Goal: Task Accomplishment & Management: Manage account settings

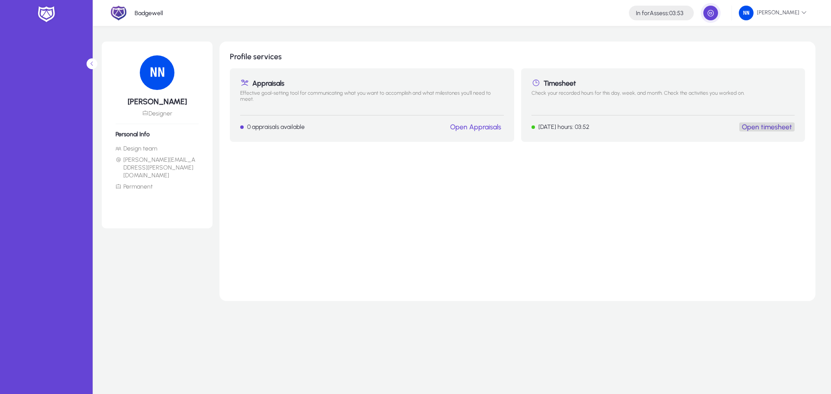
click at [780, 128] on link "Open timesheet" at bounding box center [767, 127] width 50 height 8
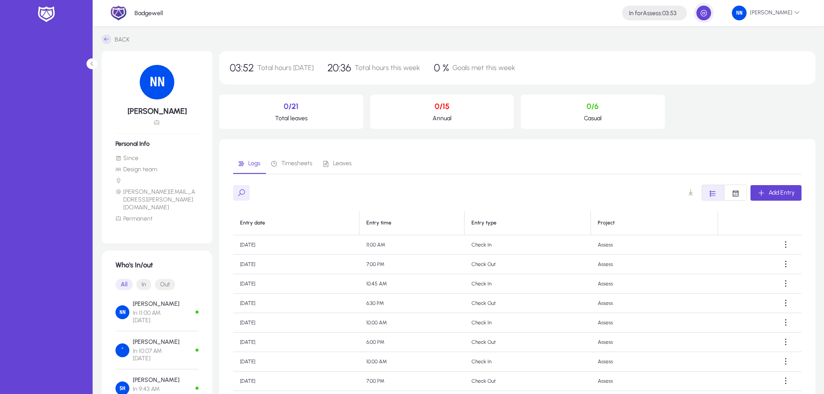
scroll to position [80, 0]
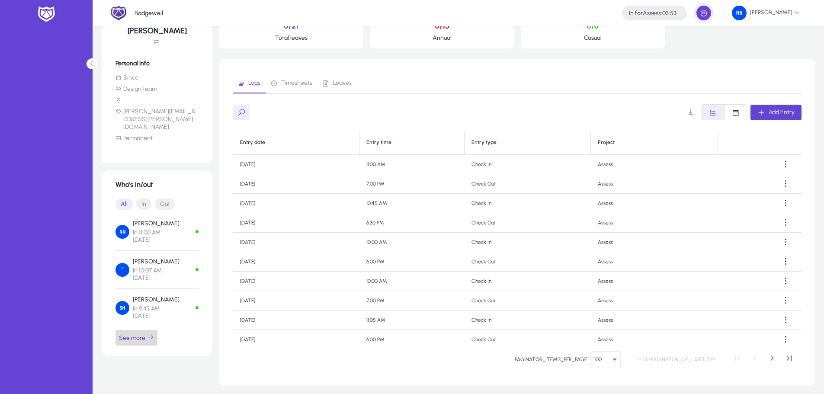
click at [151, 334] on icon "button" at bounding box center [150, 337] width 7 height 7
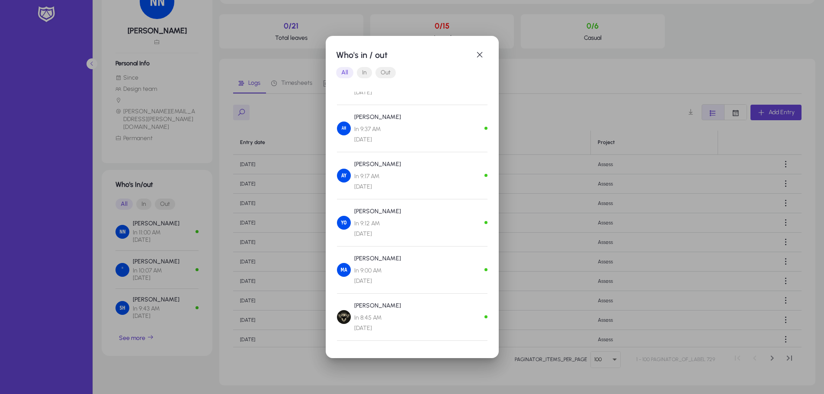
scroll to position [0, 0]
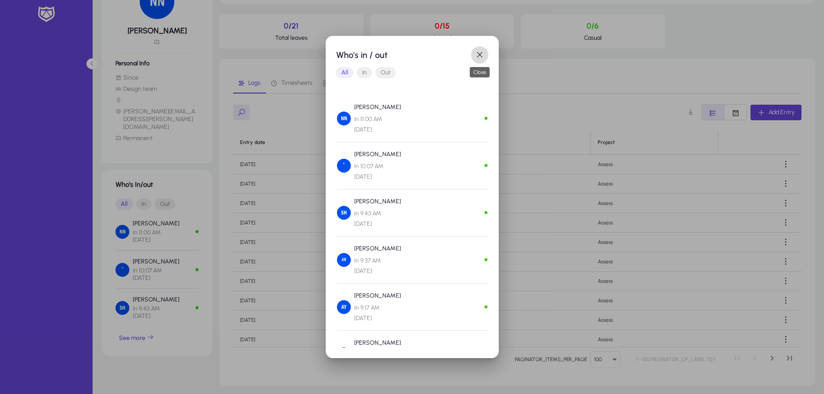
click at [485, 50] on span "button" at bounding box center [479, 54] width 17 height 17
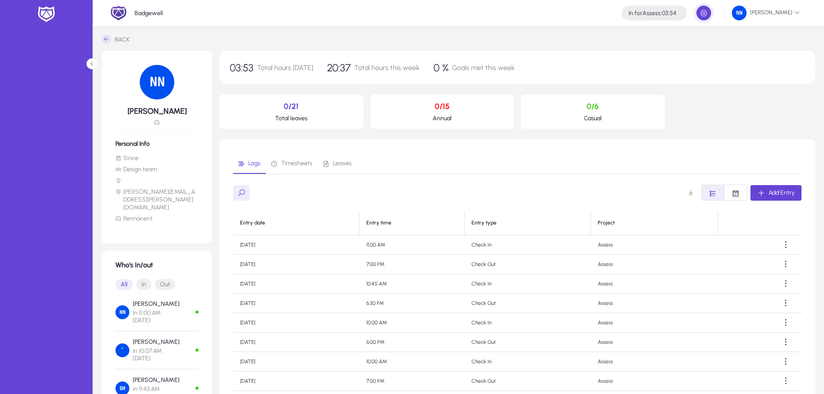
click at [94, 65] on icon at bounding box center [92, 64] width 6 height 6
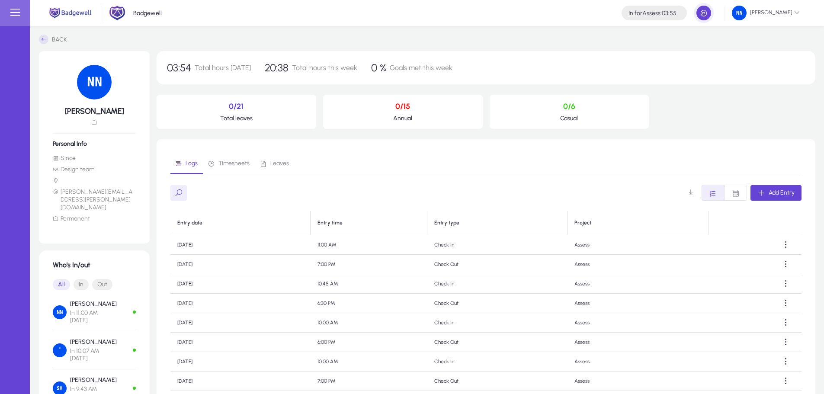
click at [94, 65] on img at bounding box center [94, 82] width 35 height 35
click at [389, 116] on p "Annual" at bounding box center [403, 118] width 146 height 7
click at [388, 113] on div "0/15 Annual" at bounding box center [403, 112] width 160 height 34
